Goal: Task Accomplishment & Management: Manage account settings

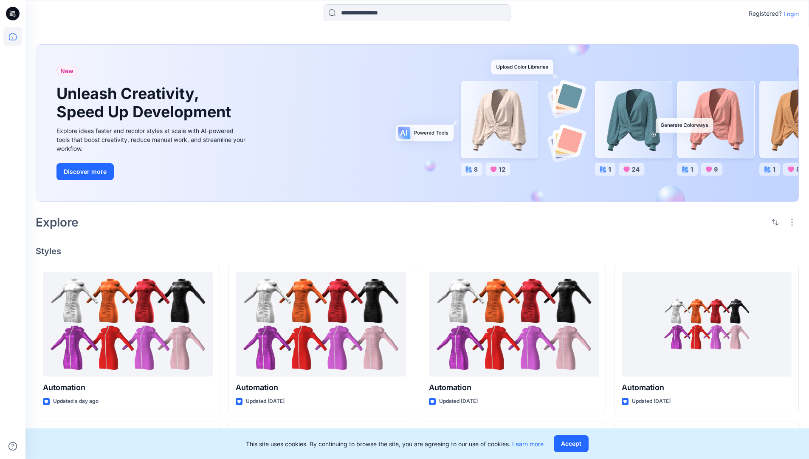
click at [789, 14] on p "Login" at bounding box center [790, 13] width 15 height 9
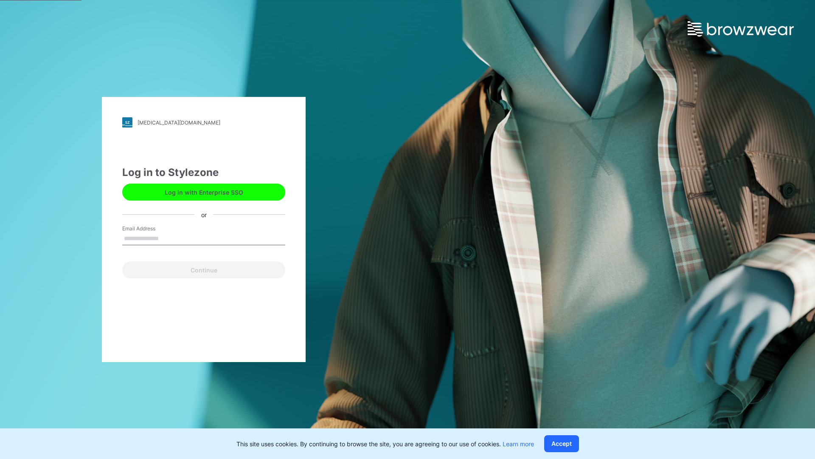
click at [168, 238] on input "Email Address" at bounding box center [203, 238] width 163 height 13
type input "*"
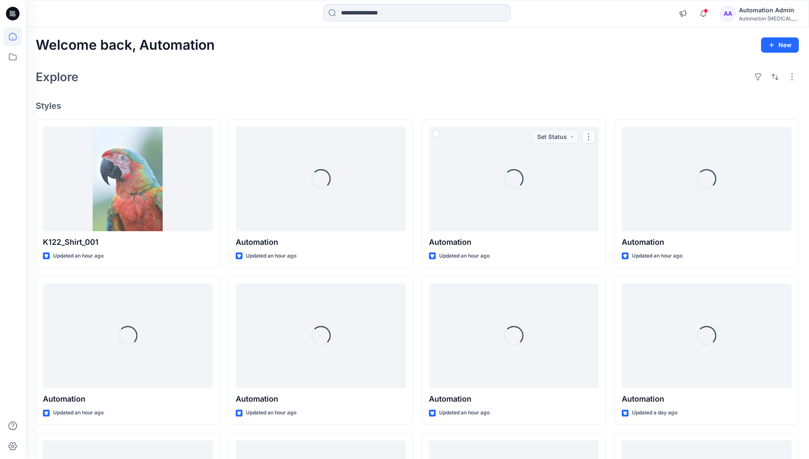
click at [16, 37] on icon at bounding box center [13, 37] width 8 height 8
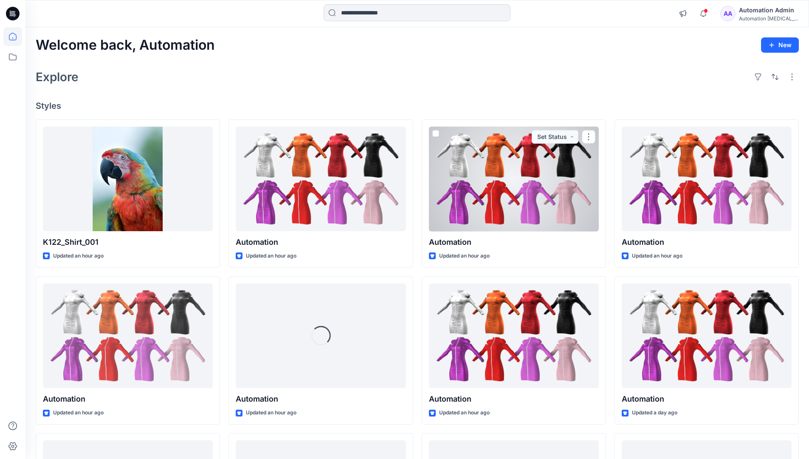
click at [743, 15] on div "AA Automation Admin Automation testim..." at bounding box center [759, 13] width 78 height 17
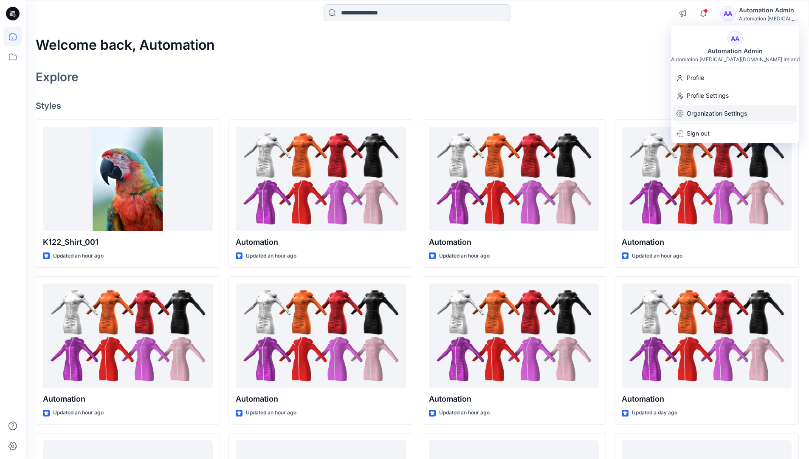
click at [715, 110] on p "Organization Settings" at bounding box center [717, 113] width 60 height 16
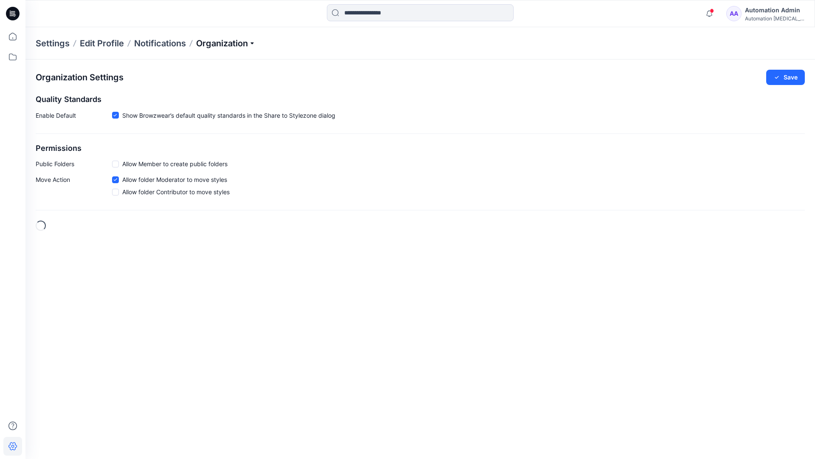
click at [225, 41] on p "Organization" at bounding box center [225, 43] width 59 height 12
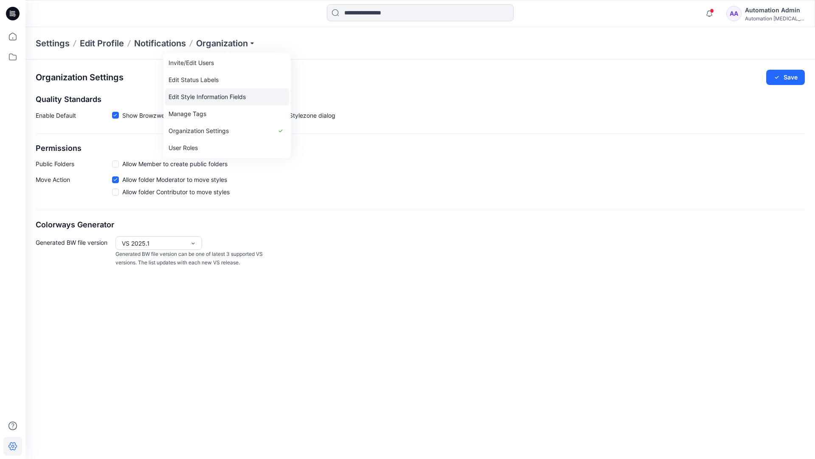
click at [241, 95] on link "Edit Style Information Fields" at bounding box center [227, 96] width 124 height 17
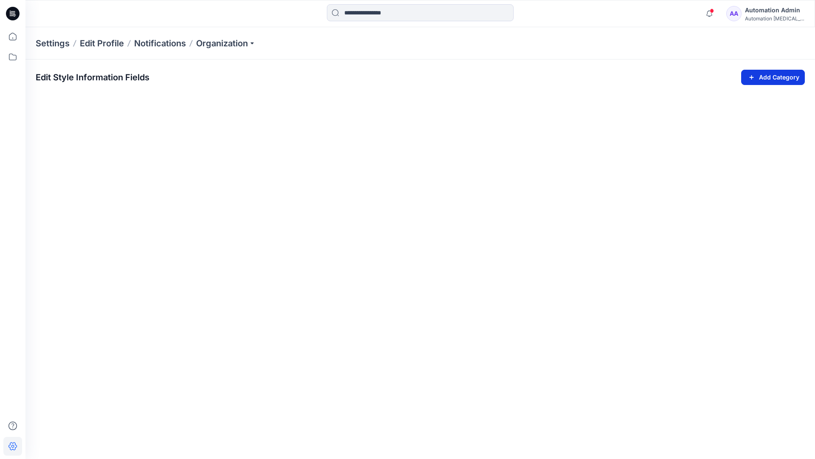
click at [750, 75] on icon "button" at bounding box center [752, 77] width 10 height 10
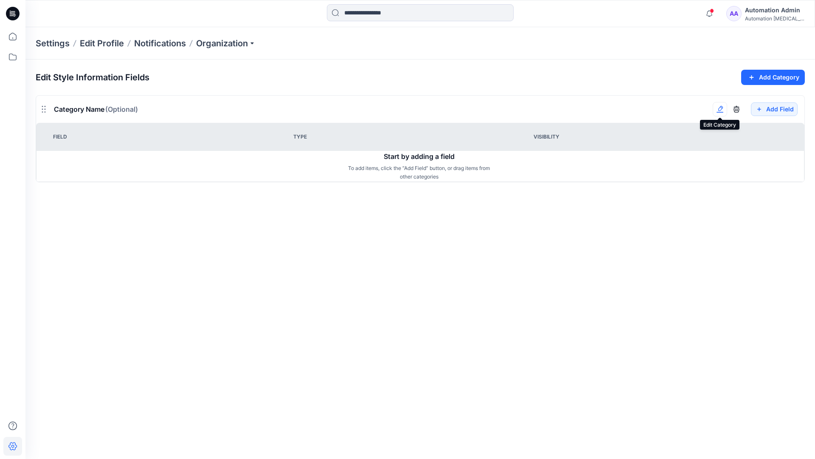
click at [724, 114] on button "button" at bounding box center [720, 109] width 14 height 14
type input "*******"
click at [768, 110] on button "Add Field" at bounding box center [774, 109] width 47 height 14
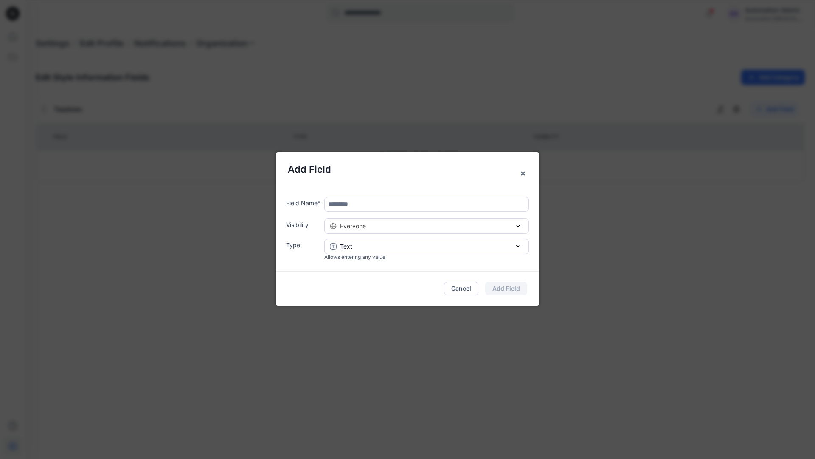
click at [364, 206] on input "text" at bounding box center [426, 204] width 205 height 15
type input "****"
click at [438, 228] on div "Everyone" at bounding box center [427, 225] width 194 height 9
click at [515, 288] on button "Add Field" at bounding box center [506, 289] width 42 height 14
